Goal: Find specific page/section: Find specific page/section

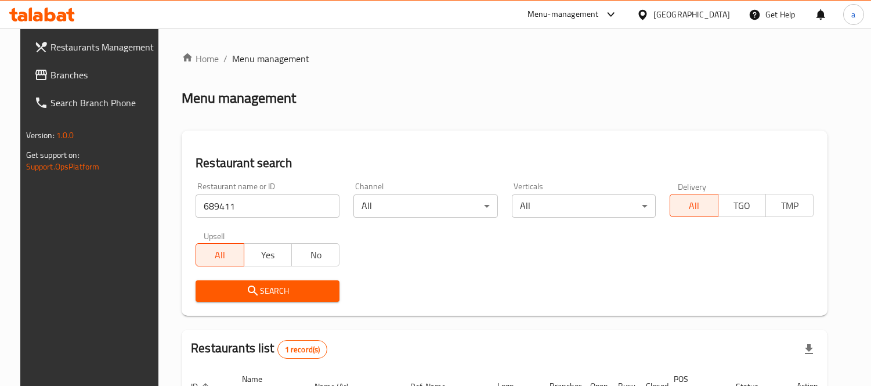
scroll to position [122, 0]
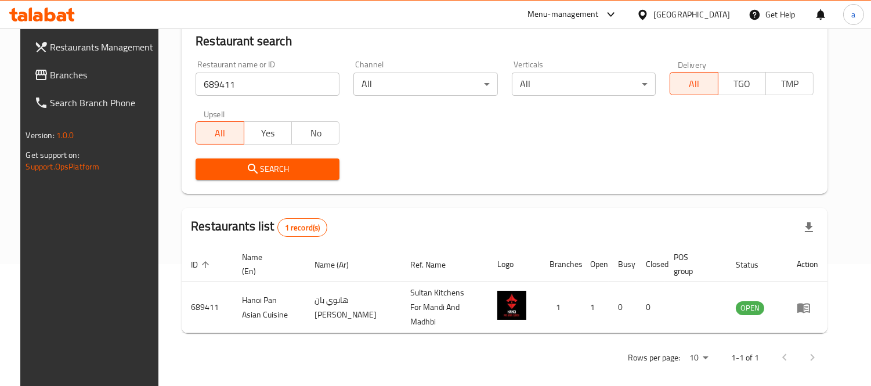
click at [711, 9] on div "Qatar" at bounding box center [691, 14] width 77 height 13
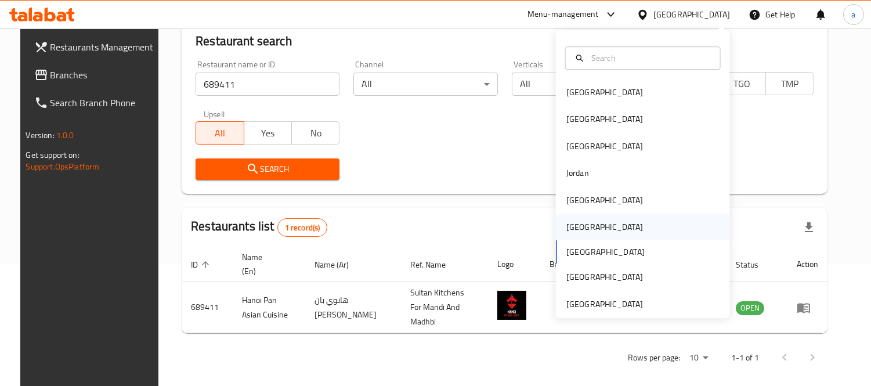
click at [585, 230] on div "[GEOGRAPHIC_DATA]" at bounding box center [604, 227] width 95 height 27
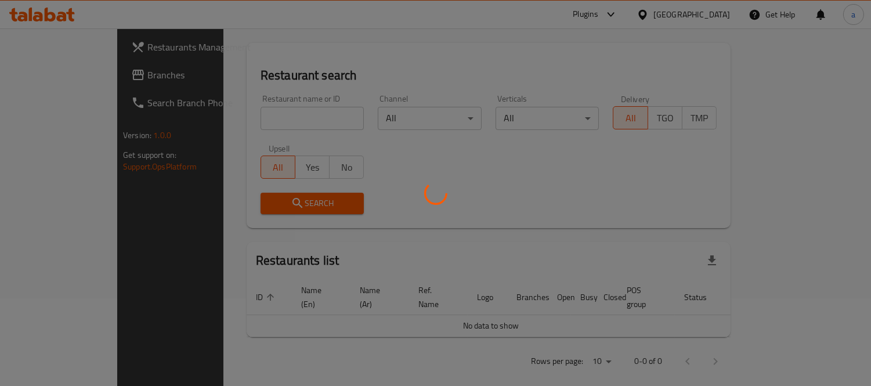
scroll to position [122, 0]
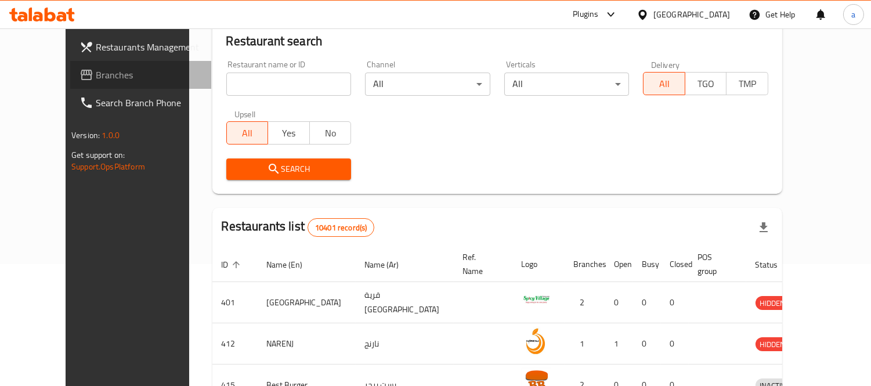
click at [96, 71] on span "Branches" at bounding box center [149, 75] width 106 height 14
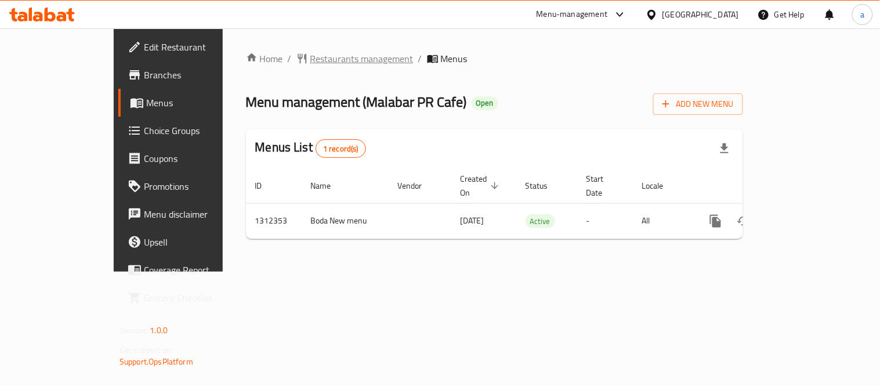
click at [310, 55] on span "Restaurants management" at bounding box center [361, 59] width 103 height 14
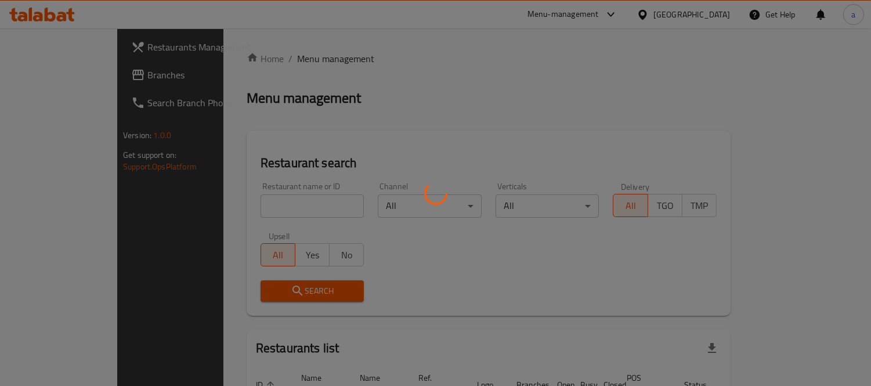
click at [258, 202] on div at bounding box center [435, 193] width 871 height 386
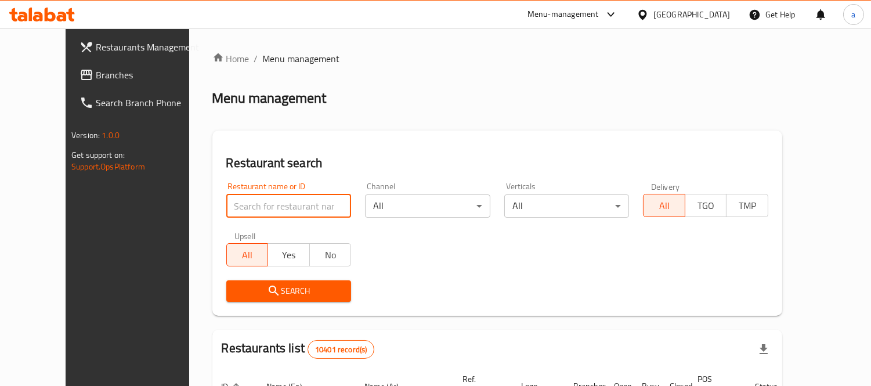
click at [258, 202] on input "search" at bounding box center [288, 205] width 125 height 23
paste input "706071"
type input "706071"
click at [236, 295] on span "Search" at bounding box center [289, 291] width 107 height 15
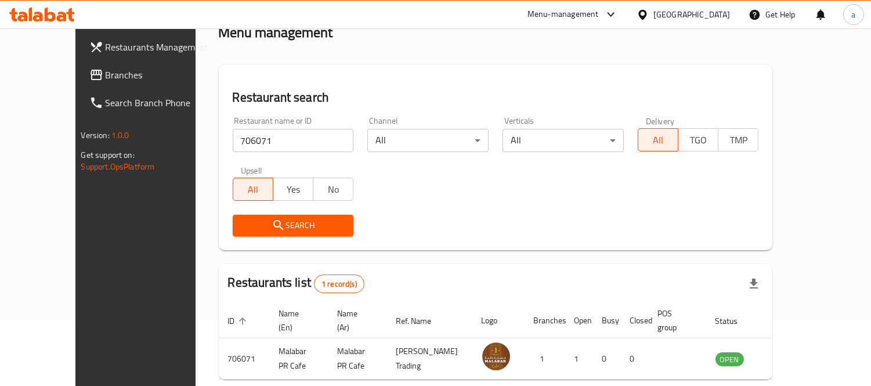
scroll to position [109, 0]
